Goal: Find specific page/section: Find specific page/section

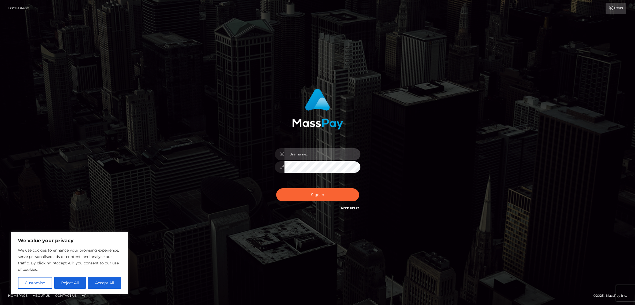
type input "alexism"
click at [323, 193] on button "Sign in" at bounding box center [317, 194] width 83 height 13
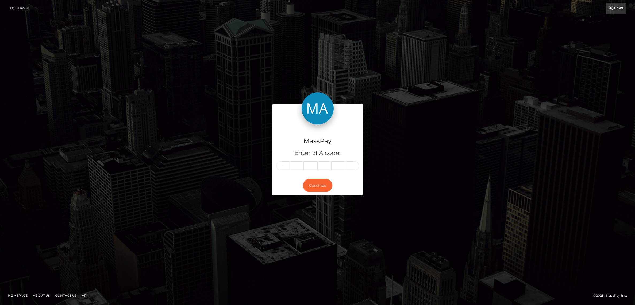
type input "3"
type input "0"
type input "7"
type input "5"
type input "6"
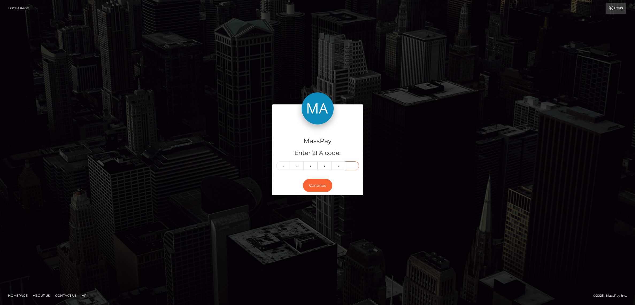
type input "8"
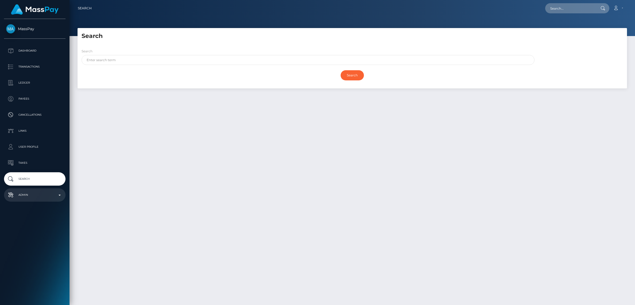
click at [32, 190] on link "Admin" at bounding box center [34, 194] width 61 height 13
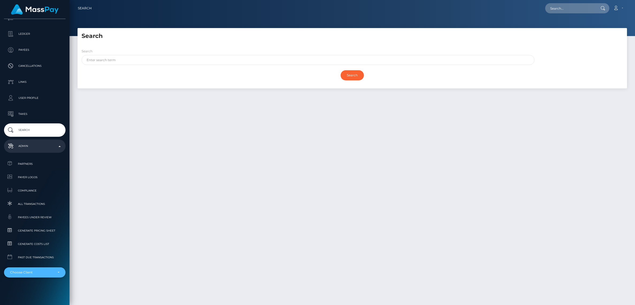
click at [37, 271] on div "Choose Client" at bounding box center [31, 272] width 43 height 4
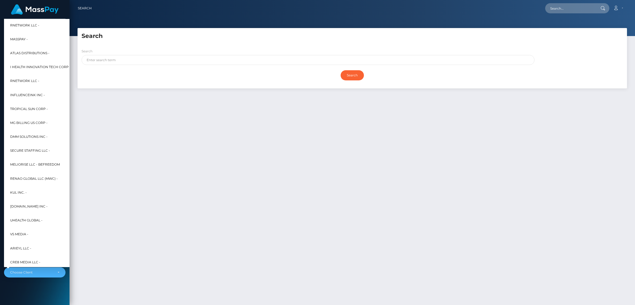
scroll to position [0, 0]
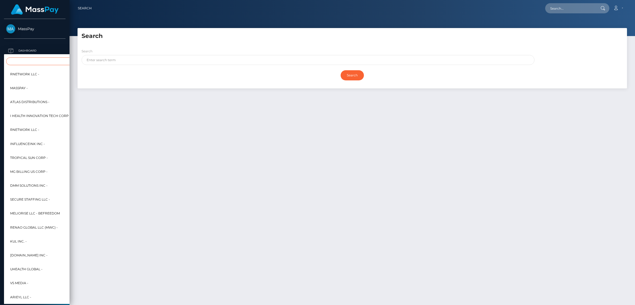
click at [28, 60] on input "Search" at bounding box center [65, 61] width 118 height 8
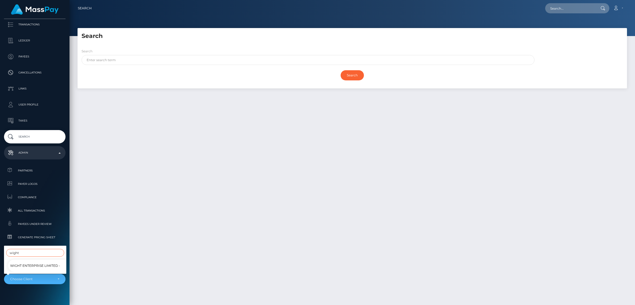
scroll to position [49, 0]
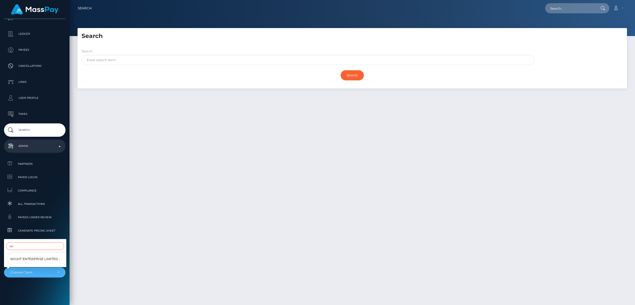
type input "w"
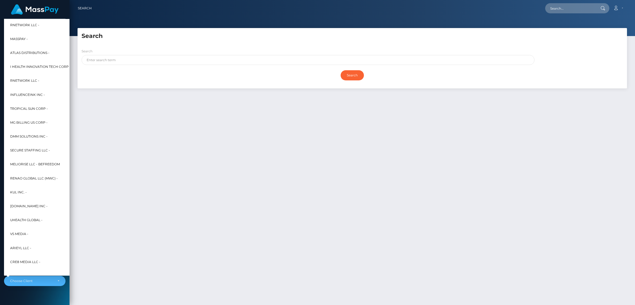
type input "b"
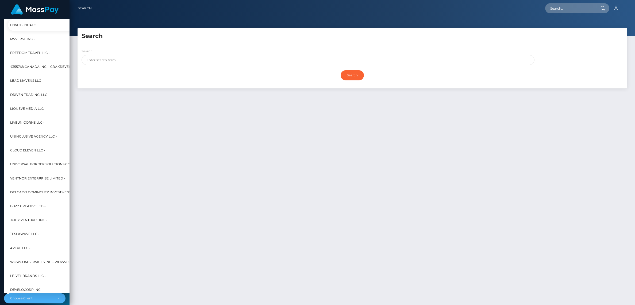
scroll to position [17, 0]
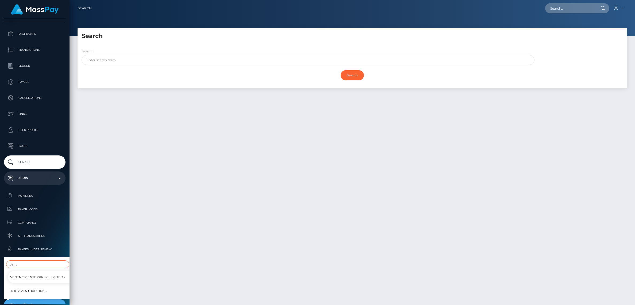
type input "vent"
click at [21, 279] on span "Ventnor Enterprise Limited -" at bounding box center [37, 277] width 55 height 7
select select "190"
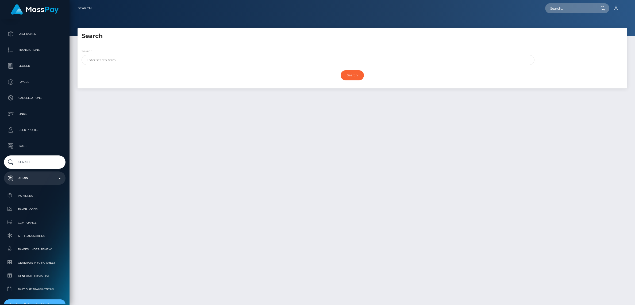
scroll to position [22, 0]
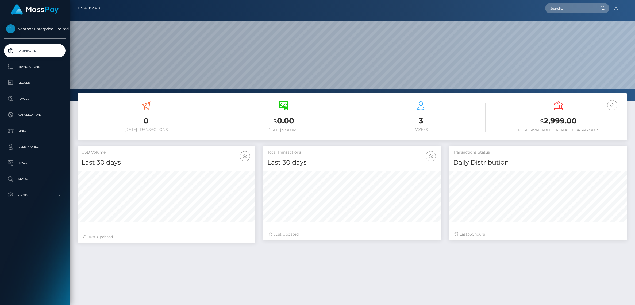
scroll to position [94, 178]
click at [242, 155] on icon "button" at bounding box center [245, 156] width 6 height 7
click at [233, 182] on link "Last 60 days" at bounding box center [228, 182] width 43 height 10
click at [40, 65] on p "Transactions" at bounding box center [34, 67] width 57 height 8
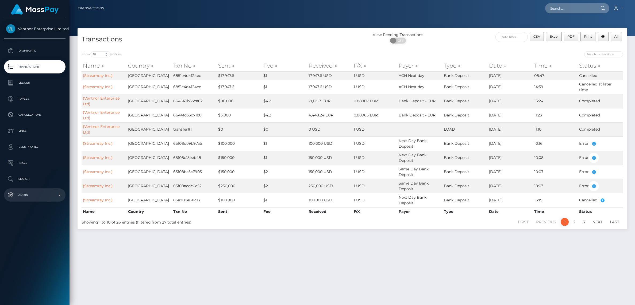
click at [28, 195] on p "Admin" at bounding box center [34, 195] width 57 height 8
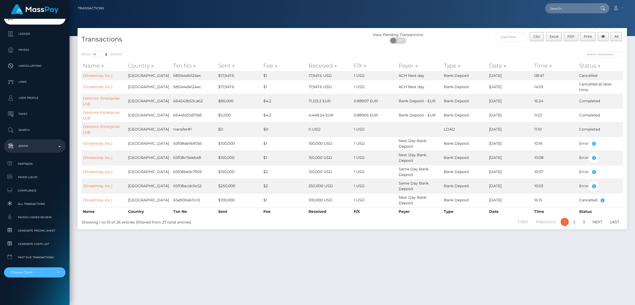
click at [33, 272] on div "Choose Client" at bounding box center [31, 272] width 43 height 4
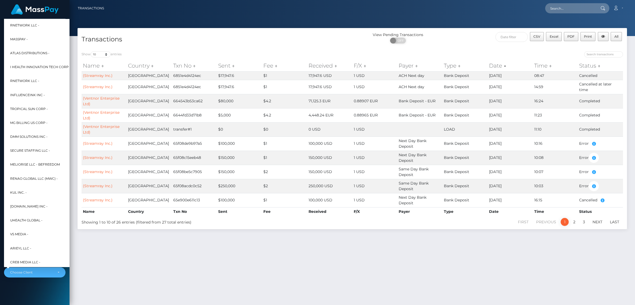
scroll to position [0, 0]
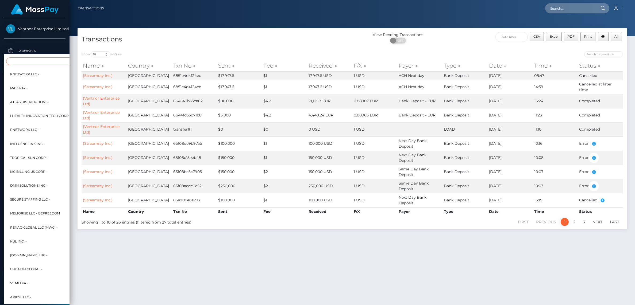
click at [21, 61] on input "Search" at bounding box center [65, 61] width 118 height 8
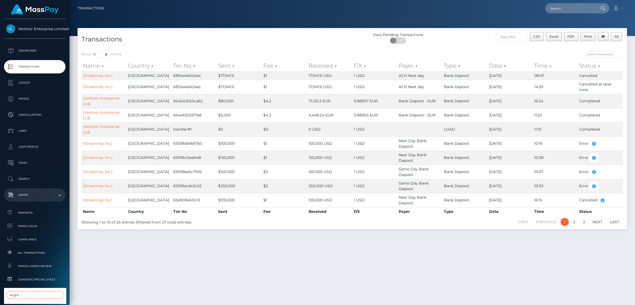
scroll to position [49, 0]
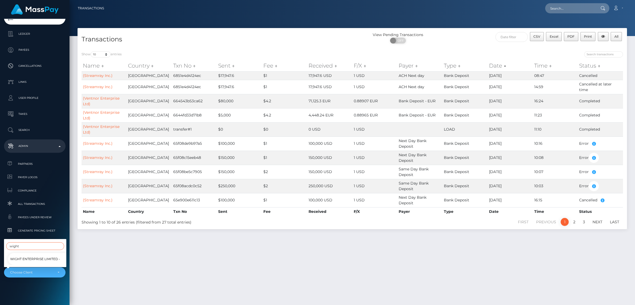
type input "wight"
click at [38, 257] on span "Wight Enterprise Limited -" at bounding box center [35, 259] width 50 height 7
select select "188"
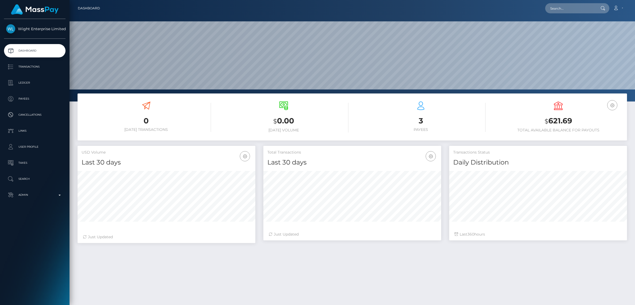
scroll to position [94, 178]
click at [34, 67] on p "Transactions" at bounding box center [34, 67] width 57 height 8
